Goal: Find specific page/section: Locate a particular part of the current website

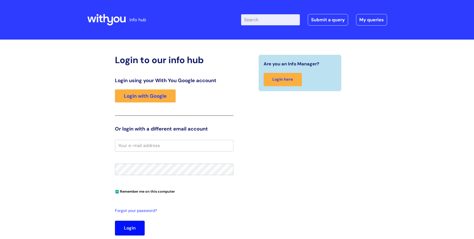
type input "kalpita.colaco@wearewithyou.org.uk"
click at [131, 229] on button "Login" at bounding box center [130, 227] width 30 height 15
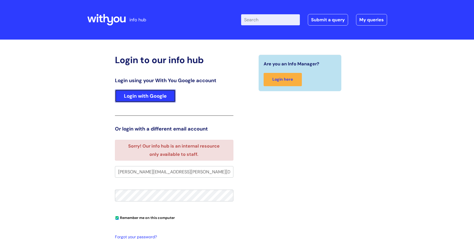
click at [145, 98] on link "Login with Google" at bounding box center [145, 95] width 61 height 13
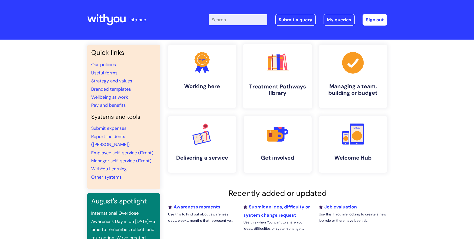
click at [280, 87] on h4 "Treatment Pathways library" at bounding box center [277, 90] width 61 height 14
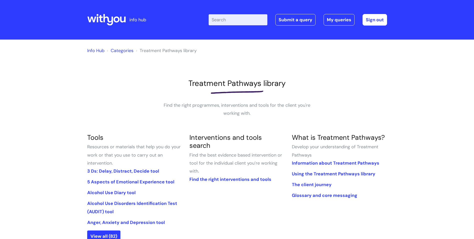
click at [94, 51] on link "Info Hub" at bounding box center [95, 51] width 17 height 6
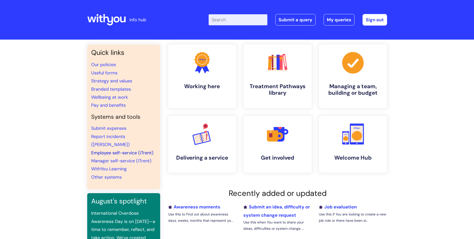
click at [126, 150] on link "Employee self-service (iTrent)" at bounding box center [122, 153] width 62 height 6
click at [375, 22] on link "Sign out" at bounding box center [375, 20] width 25 height 12
